Goal: Information Seeking & Learning: Learn about a topic

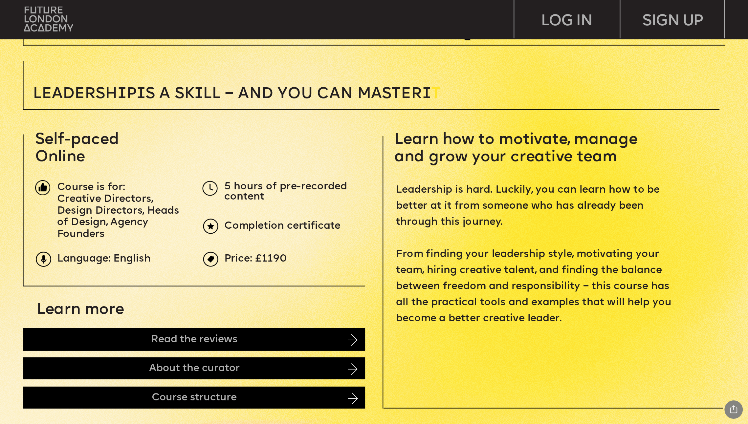
scroll to position [422, 0]
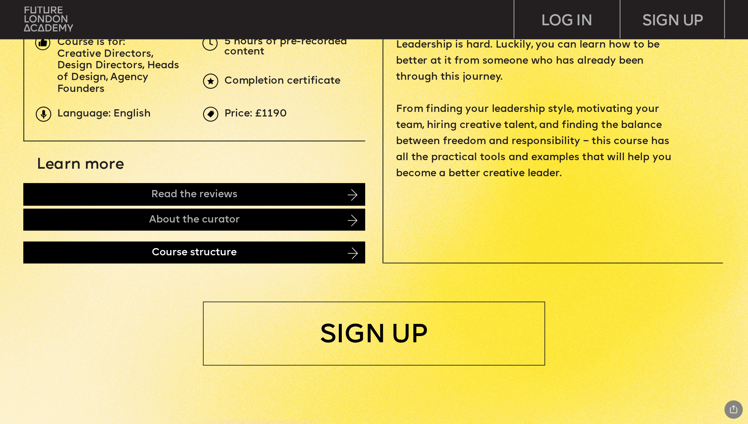
click at [206, 248] on div "Course structure" at bounding box center [194, 253] width 342 height 22
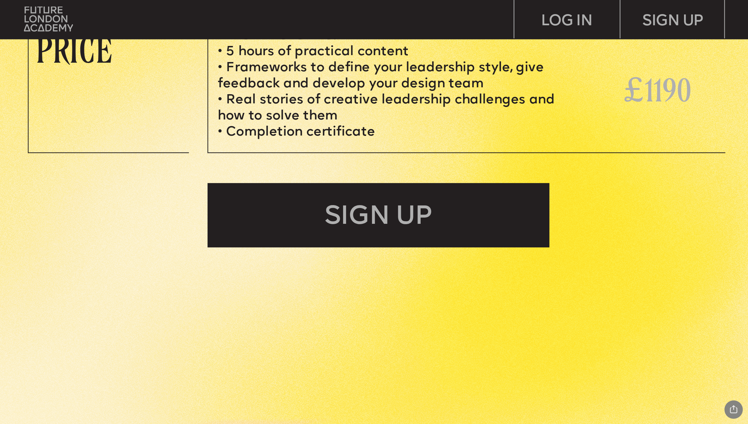
scroll to position [3316, 0]
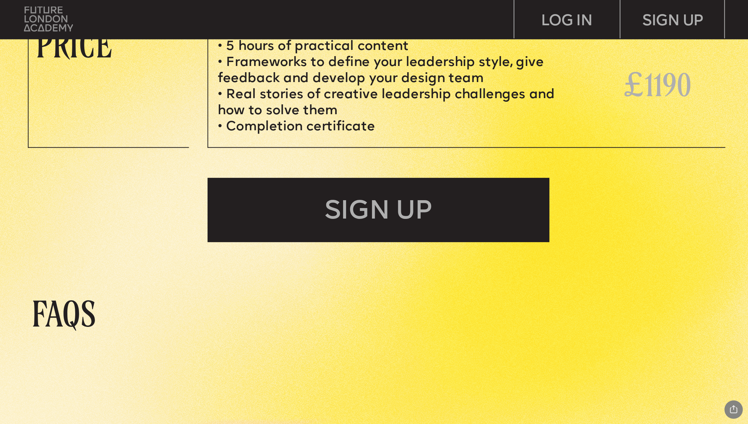
click at [57, 18] on img at bounding box center [48, 19] width 49 height 25
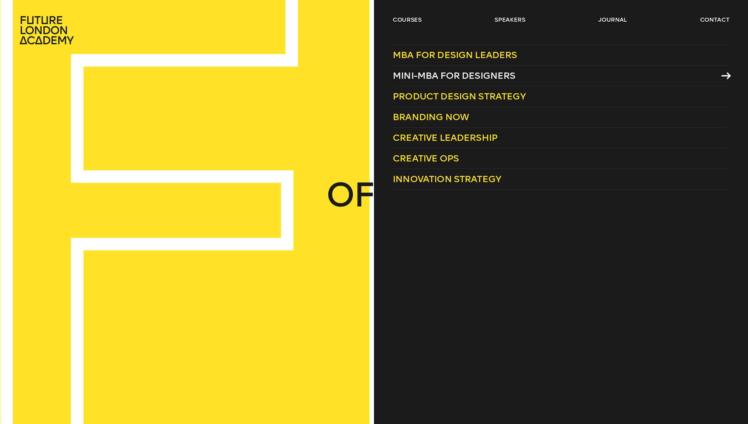
click at [453, 71] on span "Mini-MBA for Designers" at bounding box center [454, 75] width 123 height 11
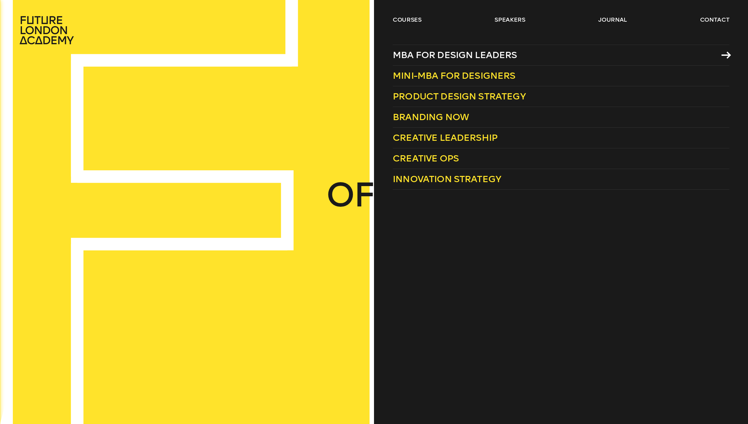
click at [435, 56] on span "MBA for Design Leaders" at bounding box center [455, 55] width 125 height 11
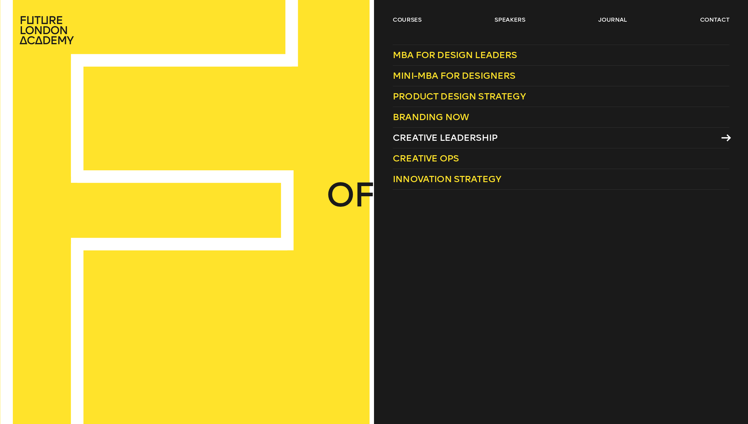
click at [467, 138] on span "Creative Leadership" at bounding box center [445, 137] width 105 height 11
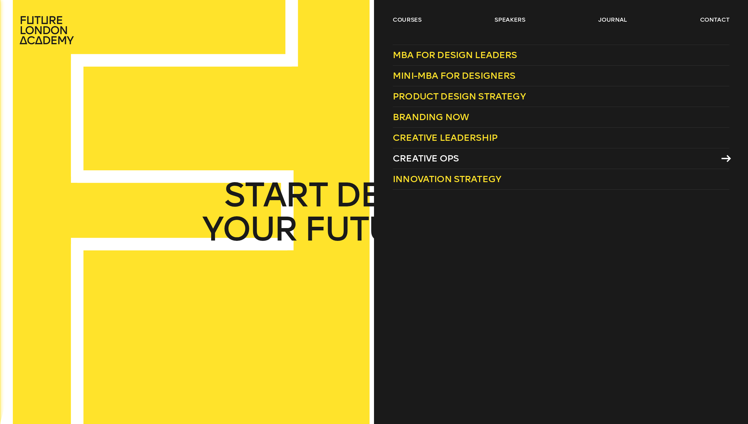
click at [434, 158] on span "Creative Ops" at bounding box center [426, 158] width 66 height 11
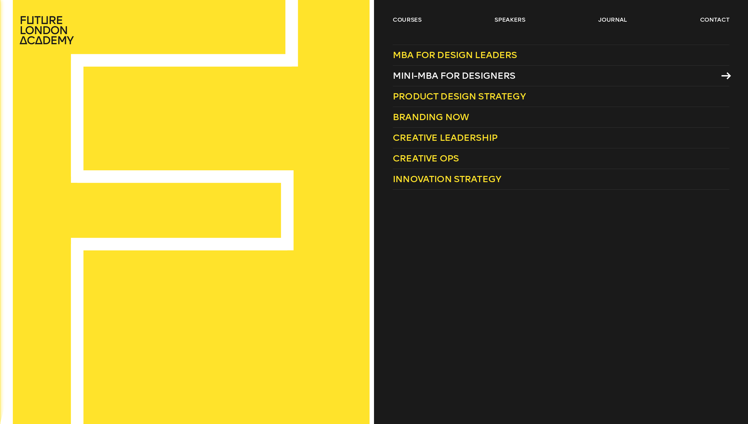
click at [466, 71] on span "Mini-MBA for Designers" at bounding box center [454, 75] width 123 height 11
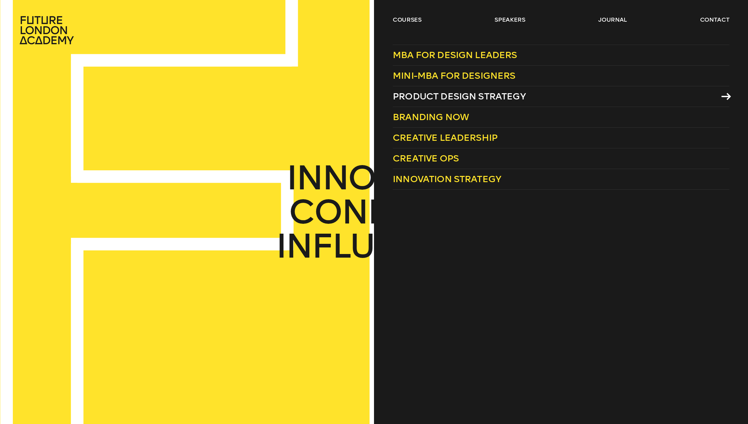
click at [427, 95] on span "Product Design Strategy" at bounding box center [459, 96] width 133 height 11
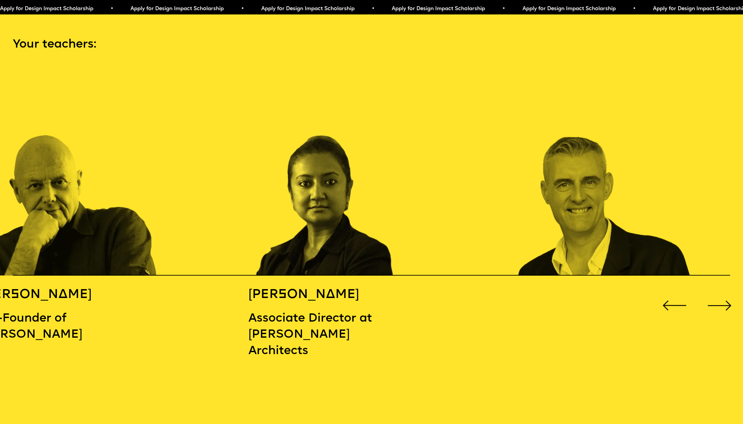
scroll to position [1131, 0]
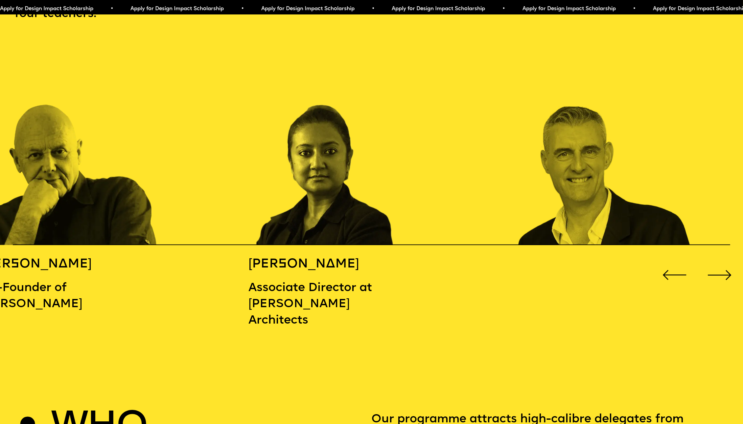
click at [724, 271] on div "Next slide" at bounding box center [720, 276] width 30 height 30
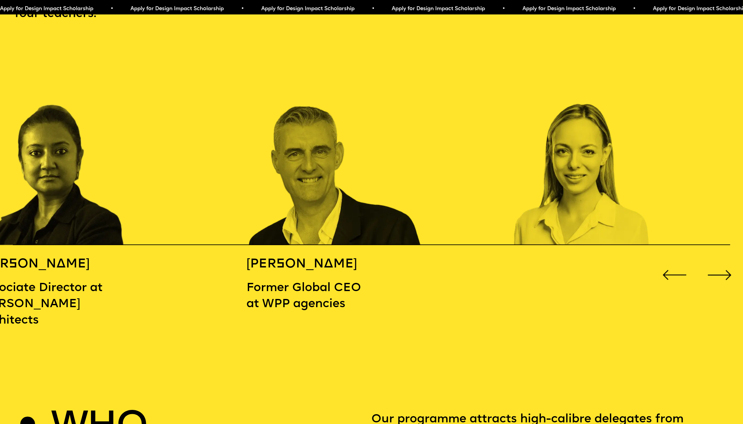
click at [723, 271] on div "Next slide" at bounding box center [720, 276] width 30 height 30
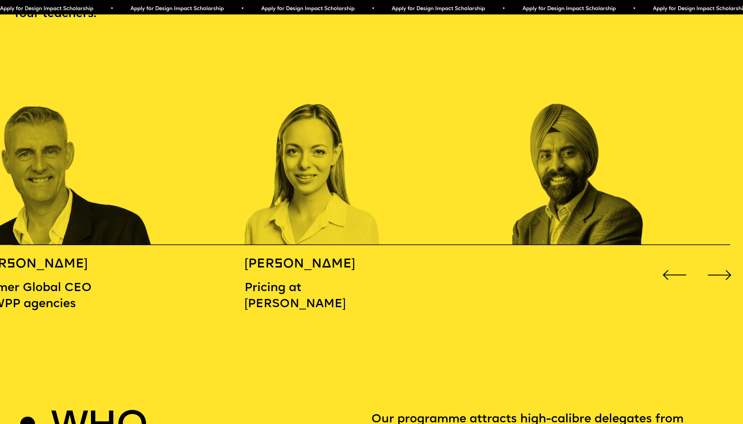
click at [723, 271] on div "Next slide" at bounding box center [720, 276] width 30 height 30
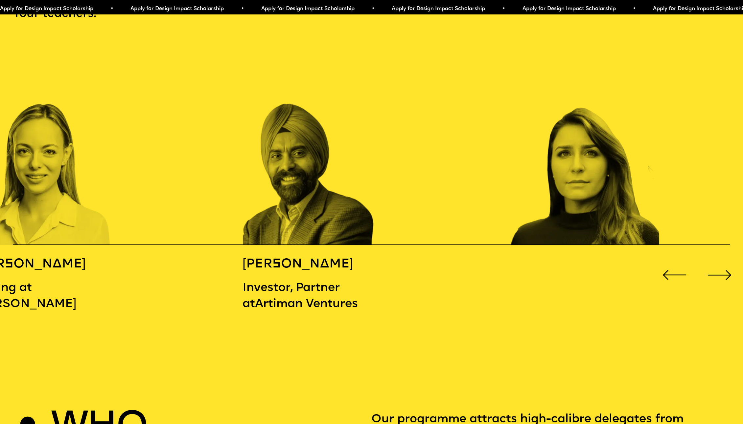
click at [720, 270] on div "Next slide" at bounding box center [720, 276] width 30 height 30
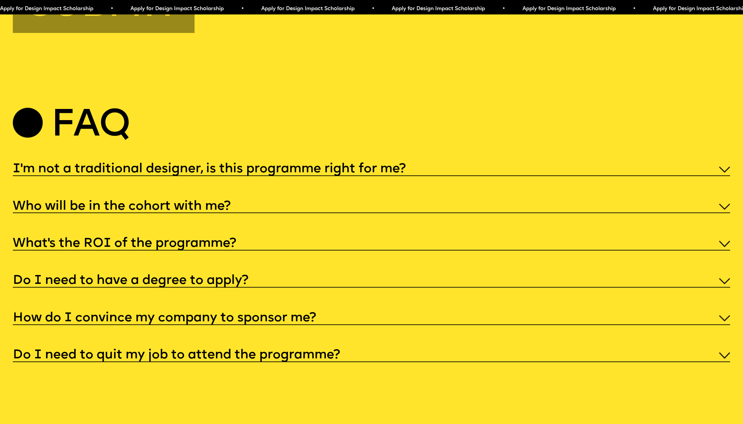
scroll to position [3767, 0]
click at [375, 172] on h5 "I'm not a traditional designer, is this programme right for me?" at bounding box center [209, 169] width 393 height 7
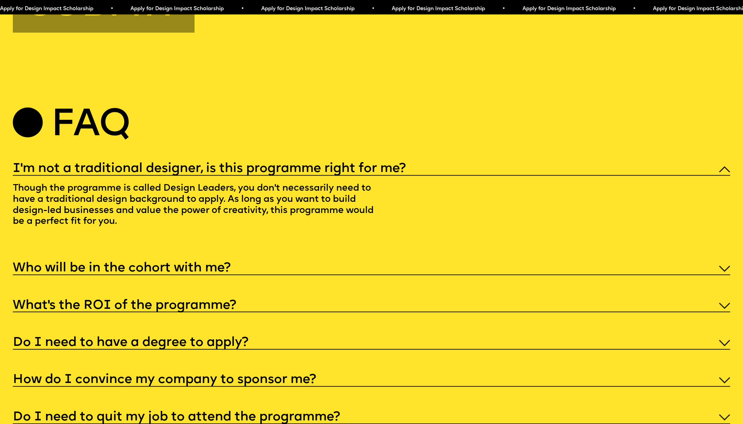
click at [375, 172] on h5 "I'm not a traditional designer, is this programme right for me?" at bounding box center [209, 169] width 393 height 7
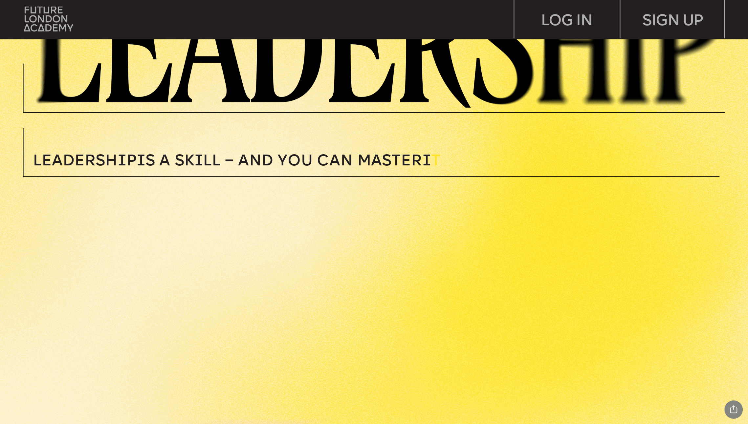
scroll to position [378, 0]
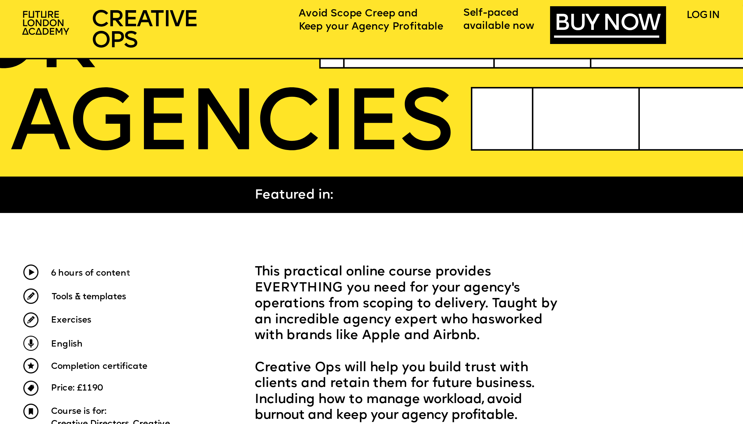
scroll to position [338, 0]
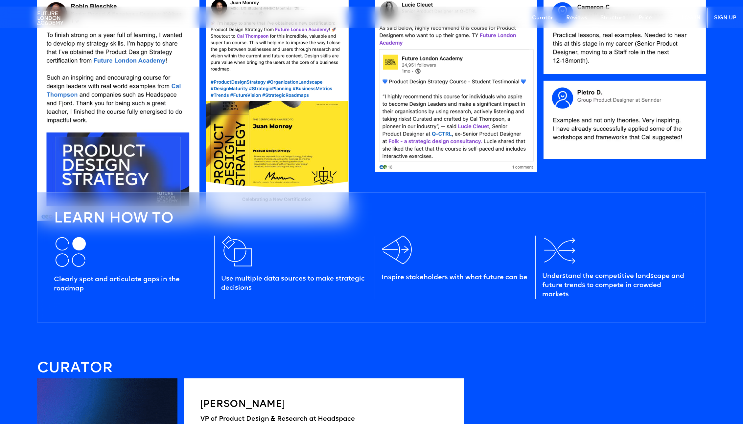
scroll to position [841, 0]
